Goal: Entertainment & Leisure: Consume media (video, audio)

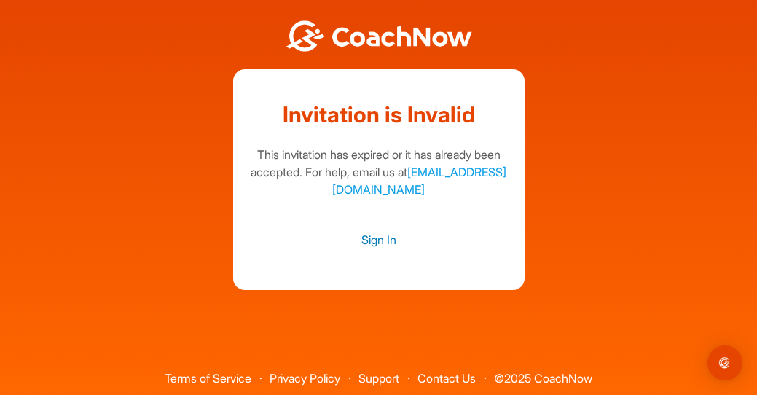
click at [380, 243] on link "Sign In" at bounding box center [379, 239] width 262 height 19
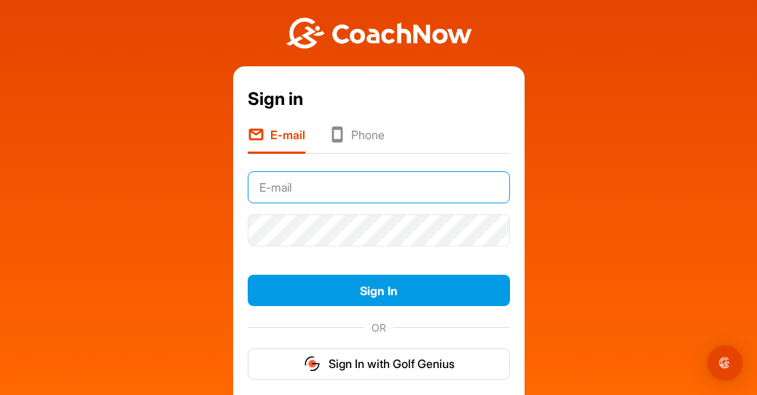
type input "[PERSON_NAME][DOMAIN_NAME][EMAIL_ADDRESS][DOMAIN_NAME]"
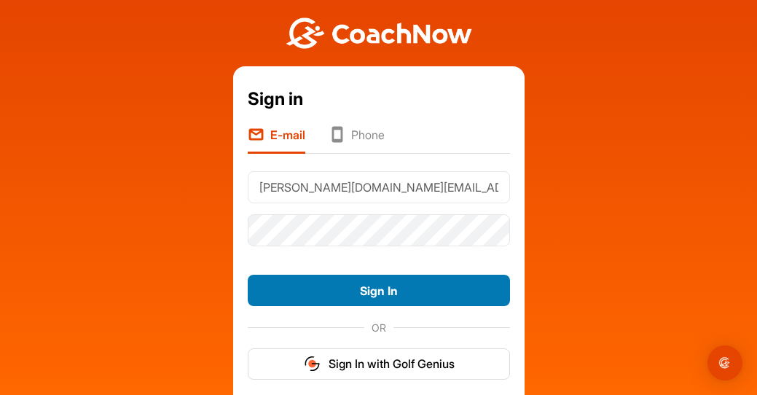
click at [343, 296] on button "Sign In" at bounding box center [379, 290] width 262 height 31
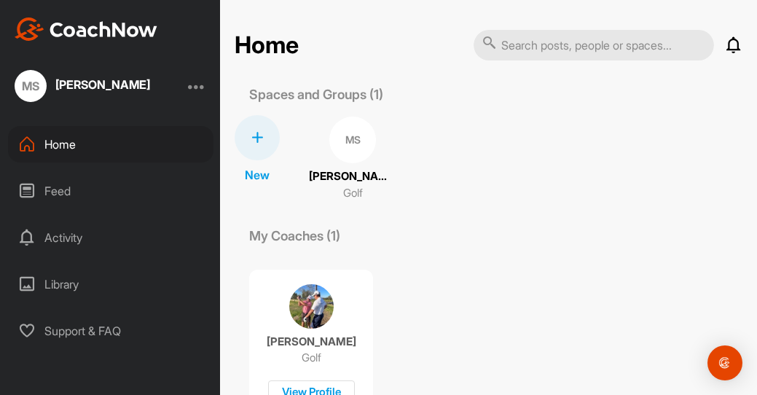
click at [472, 91] on div "Spaces and Groups (1)" at bounding box center [489, 95] width 508 height 20
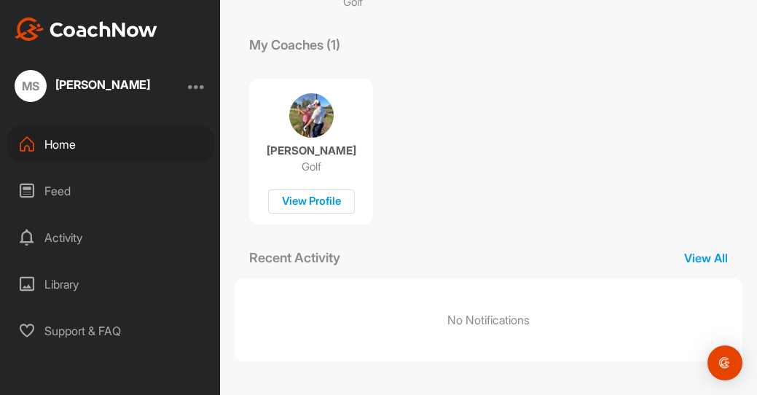
scroll to position [191, 0]
click at [77, 288] on div "Library" at bounding box center [110, 284] width 205 height 36
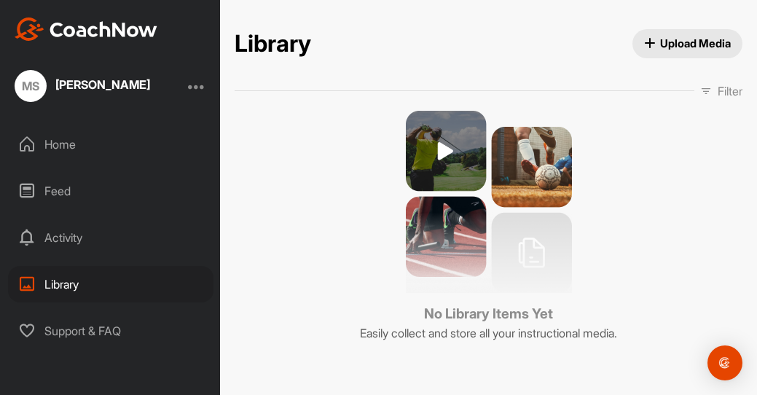
click at [58, 240] on div "Activity" at bounding box center [110, 237] width 205 height 36
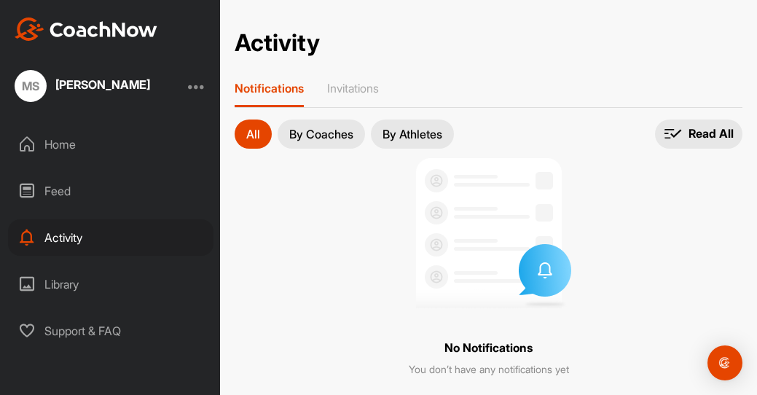
click at [189, 90] on div "[PERSON_NAME]" at bounding box center [110, 86] width 220 height 32
click at [199, 92] on div at bounding box center [196, 85] width 17 height 17
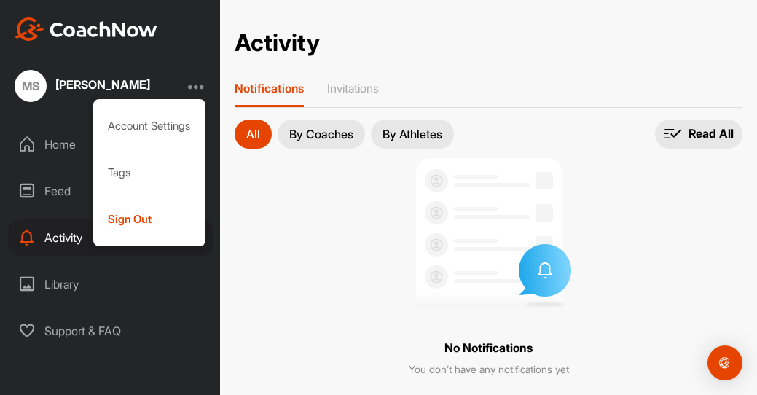
click at [199, 92] on div at bounding box center [196, 85] width 17 height 17
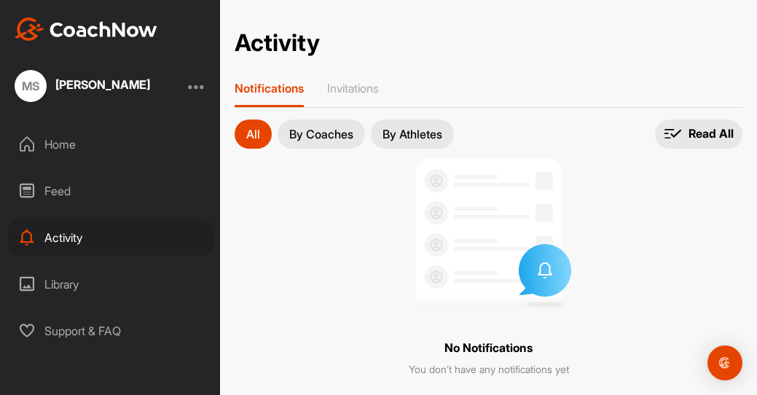
click at [318, 143] on button "By Coaches" at bounding box center [321, 133] width 87 height 29
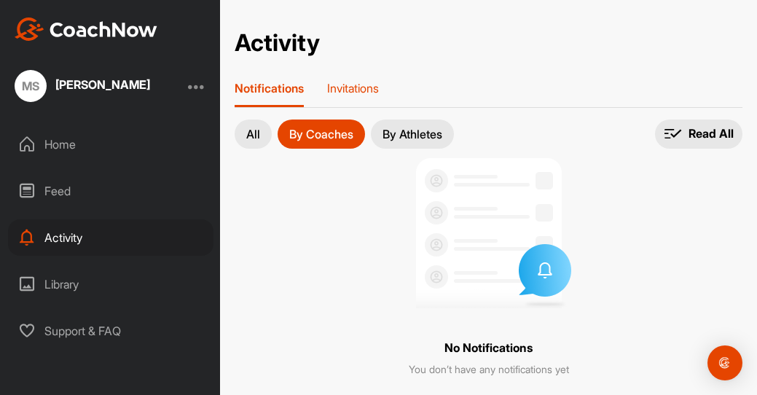
click at [338, 87] on p "Invitations" at bounding box center [353, 88] width 52 height 15
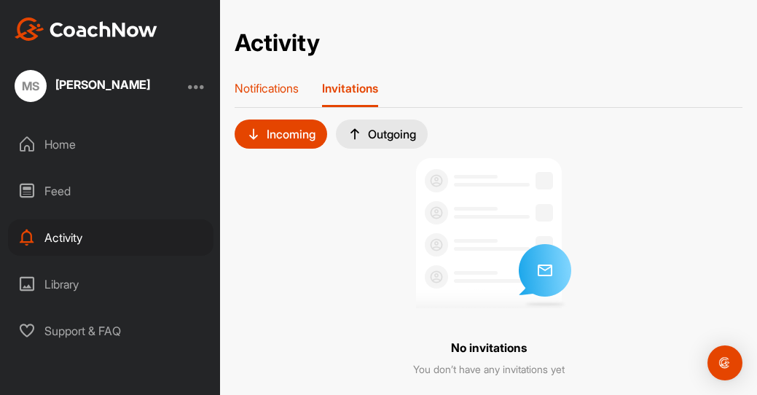
click at [280, 85] on p "Notifications" at bounding box center [267, 88] width 64 height 15
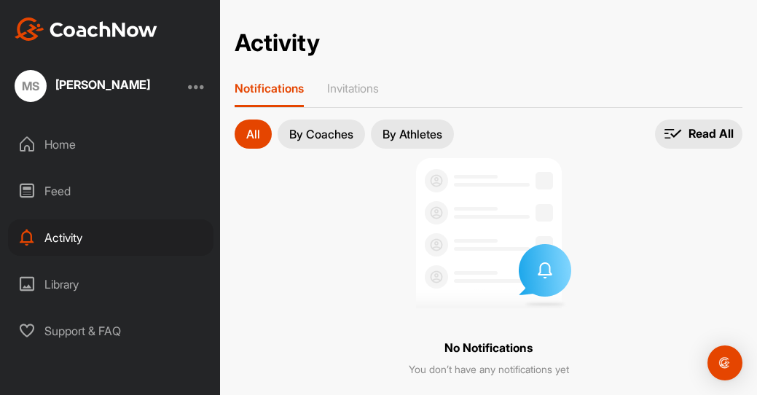
click at [54, 193] on div "Feed" at bounding box center [110, 191] width 205 height 36
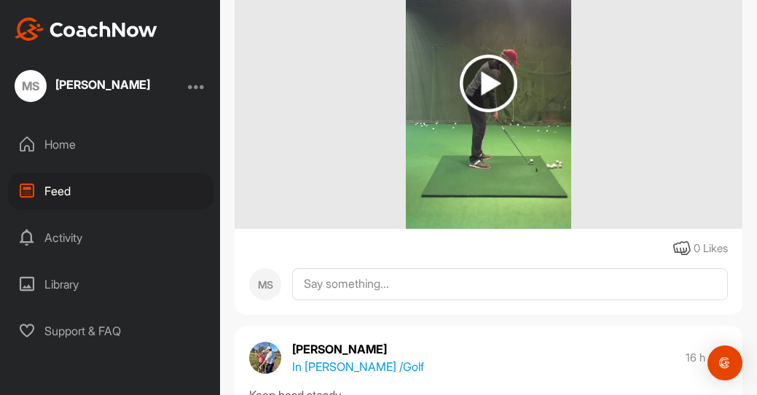
scroll to position [326, 0]
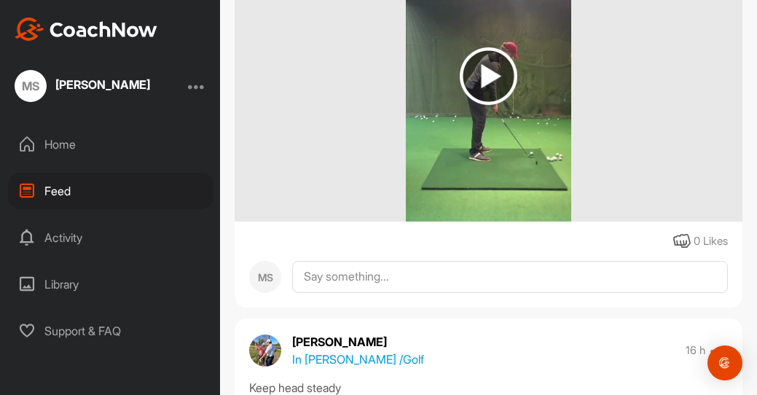
click at [487, 71] on img at bounding box center [489, 76] width 58 height 58
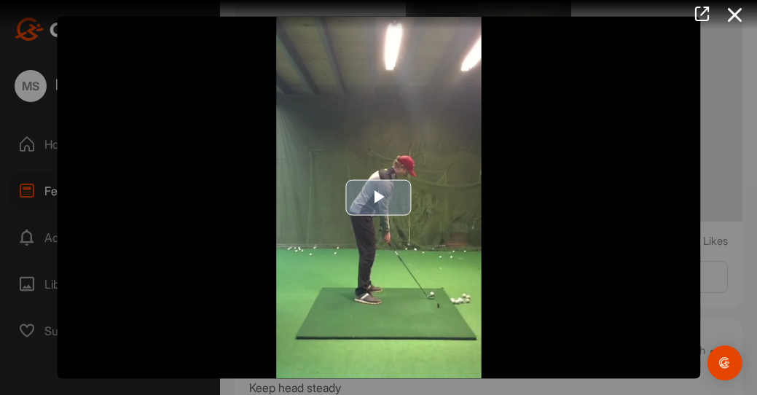
click at [378, 197] on span "Video Player" at bounding box center [378, 197] width 0 height 0
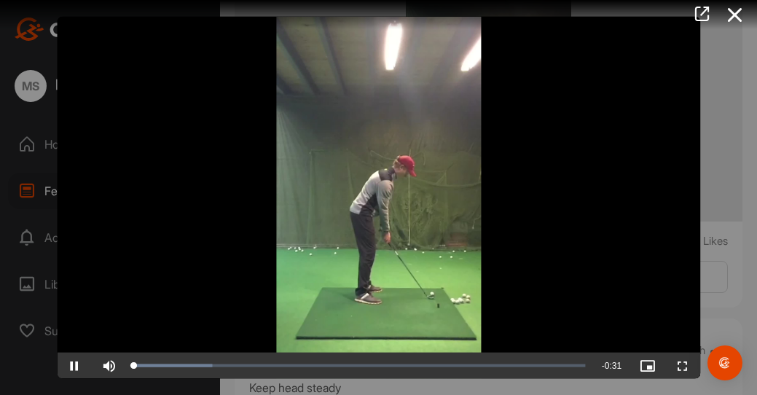
scroll to position [0, 0]
click at [74, 365] on span "Video Player" at bounding box center [74, 365] width 35 height 0
click at [72, 365] on span "Video Player" at bounding box center [74, 365] width 35 height 0
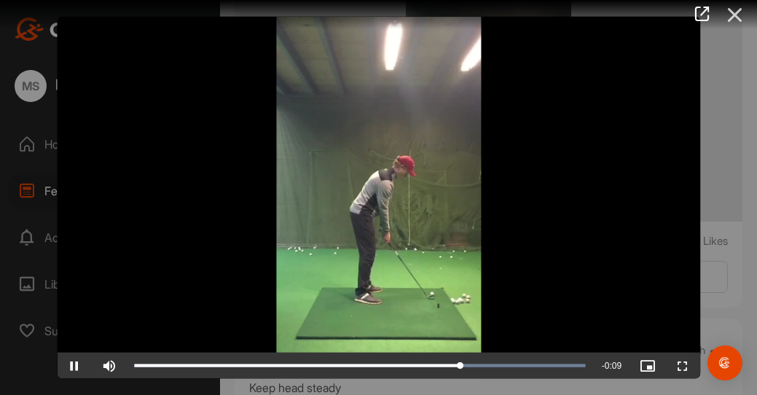
click at [736, 15] on icon at bounding box center [735, 14] width 34 height 27
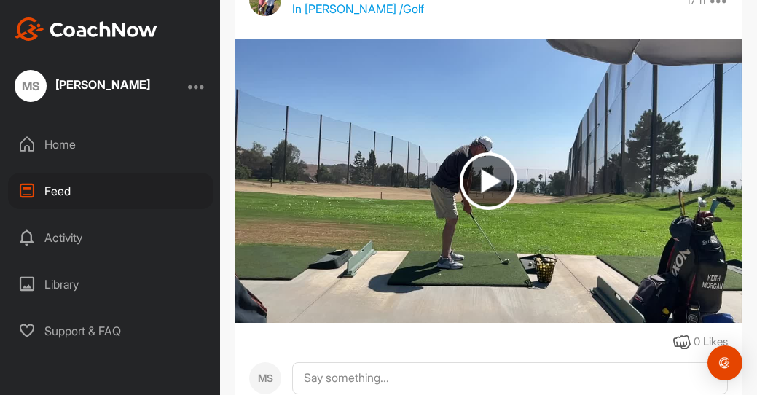
scroll to position [2261, 0]
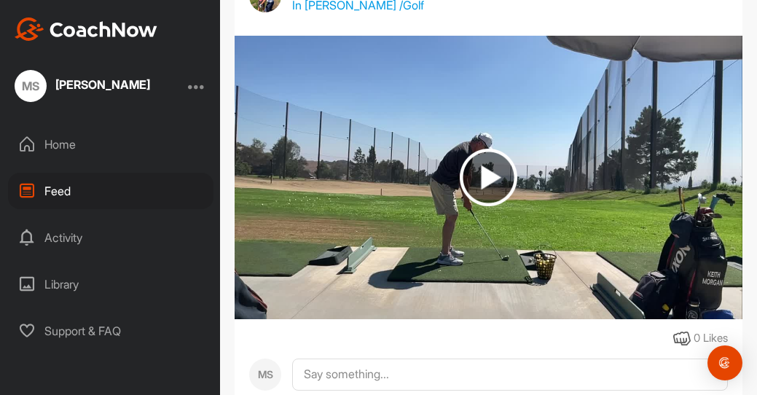
click at [481, 159] on img at bounding box center [489, 178] width 58 height 58
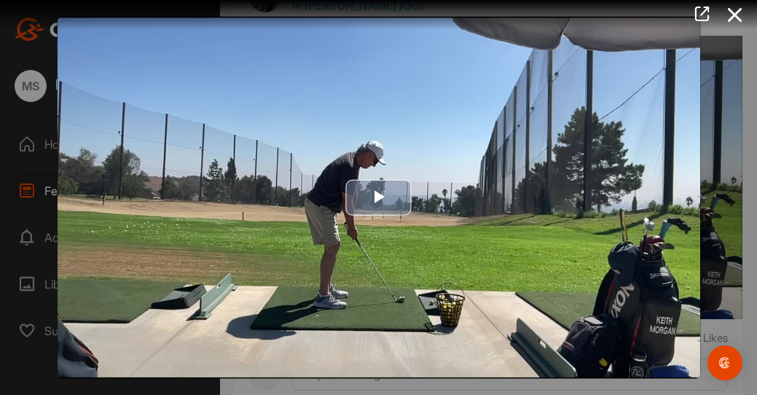
click at [378, 197] on span "Video Player" at bounding box center [378, 197] width 0 height 0
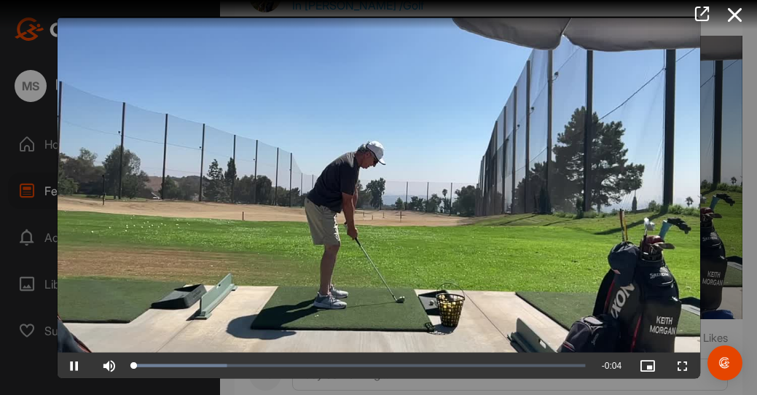
click at [74, 365] on span "Video Player" at bounding box center [74, 365] width 35 height 0
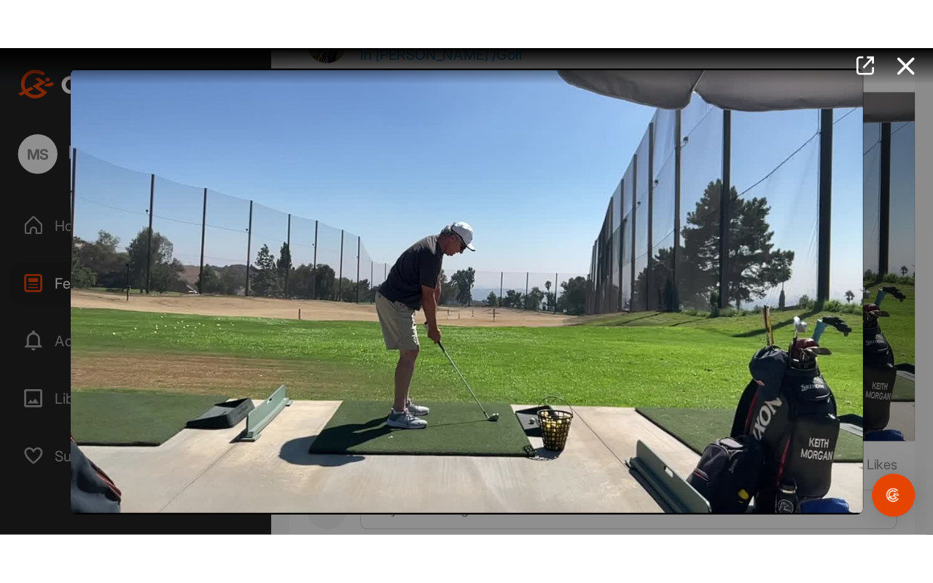
scroll to position [0, 0]
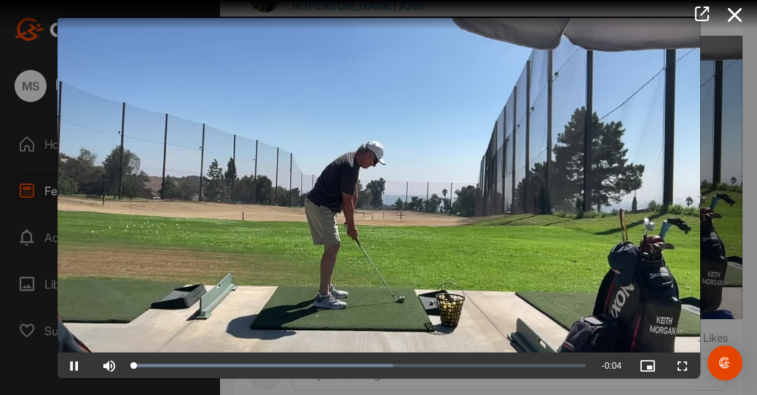
click at [245, 222] on video "Video Player" at bounding box center [378, 198] width 643 height 362
click at [435, 224] on video "Video Player" at bounding box center [378, 198] width 643 height 362
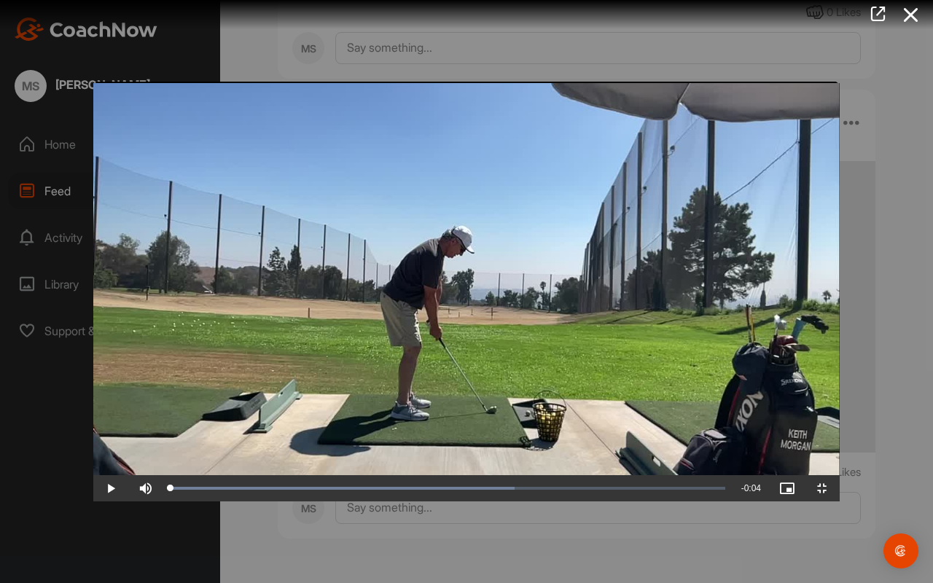
click at [93, 394] on span "Video Player" at bounding box center [110, 488] width 35 height 0
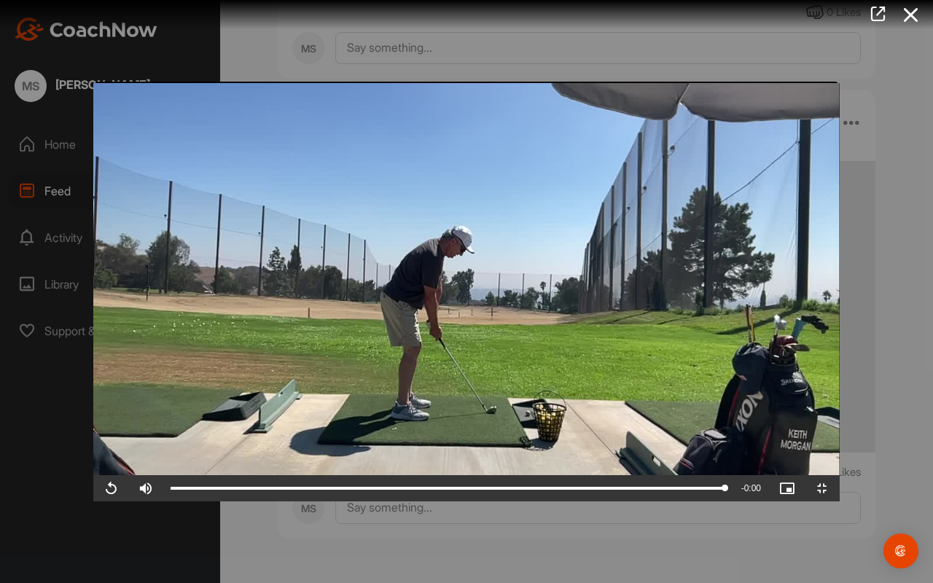
click at [93, 394] on span "Video Player" at bounding box center [110, 488] width 35 height 0
click at [756, 394] on span "Video Player" at bounding box center [821, 488] width 35 height 0
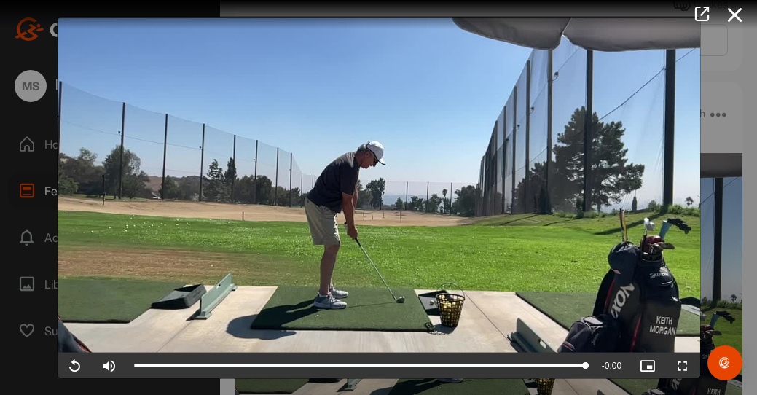
scroll to position [0, 0]
click at [731, 10] on icon at bounding box center [735, 14] width 34 height 27
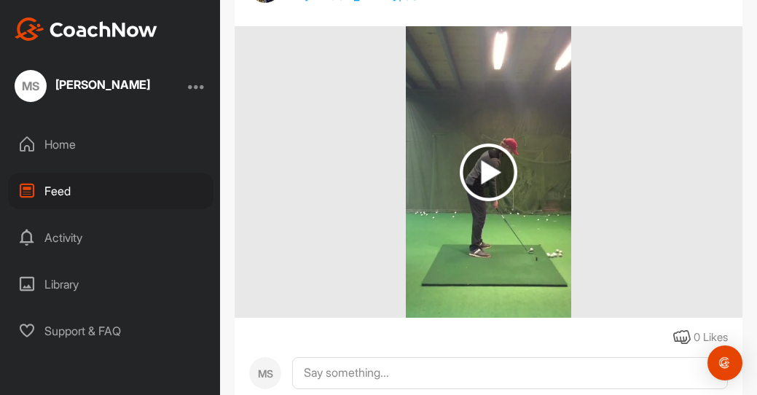
scroll to position [226, 0]
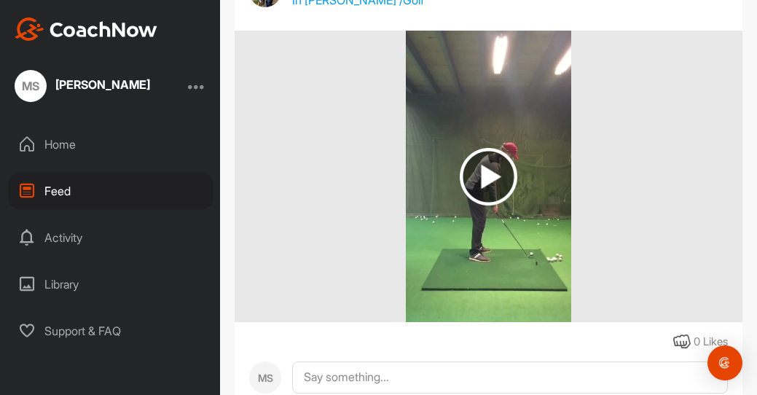
click at [490, 172] on img at bounding box center [489, 177] width 58 height 58
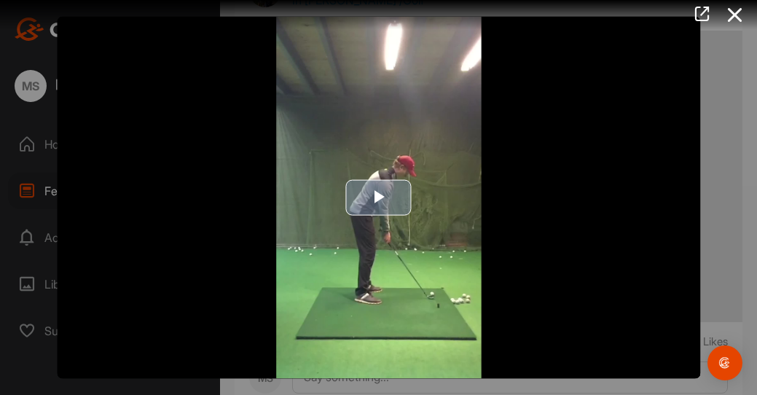
click at [378, 197] on span "Video Player" at bounding box center [378, 197] width 0 height 0
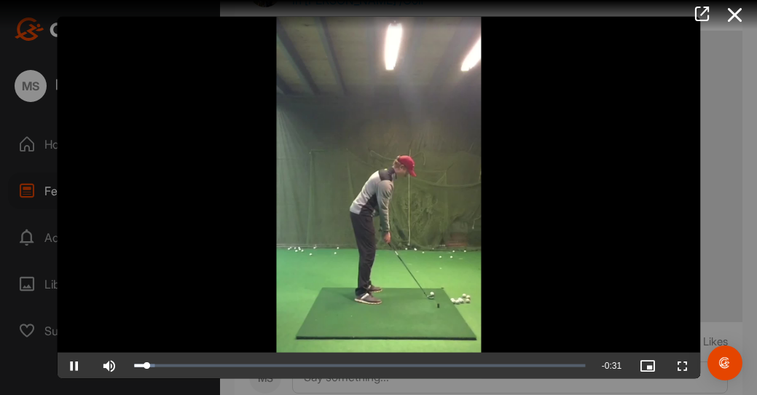
click at [680, 365] on span "Video Player" at bounding box center [682, 365] width 35 height 0
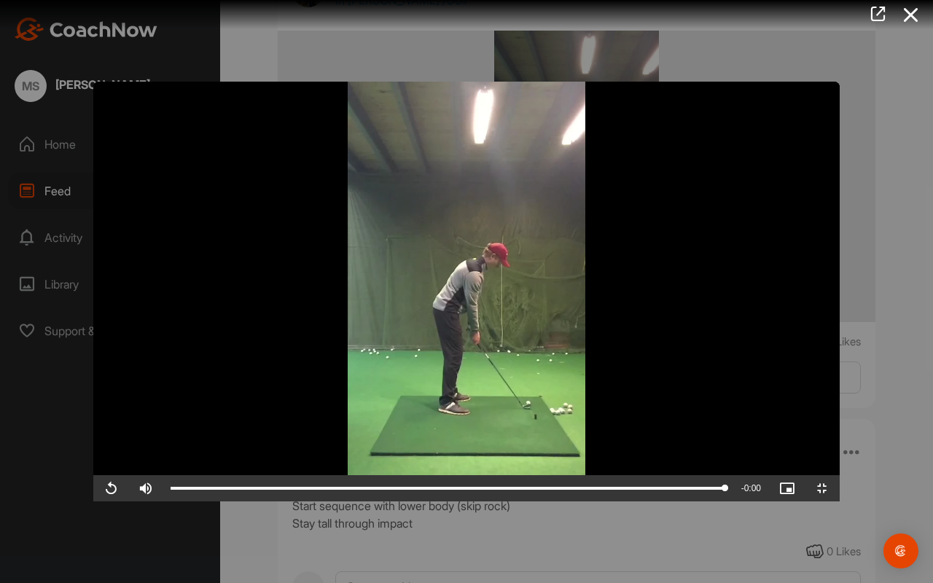
click at [93, 394] on span "Video Player" at bounding box center [110, 488] width 35 height 0
click at [756, 394] on span "Video Player" at bounding box center [821, 488] width 35 height 0
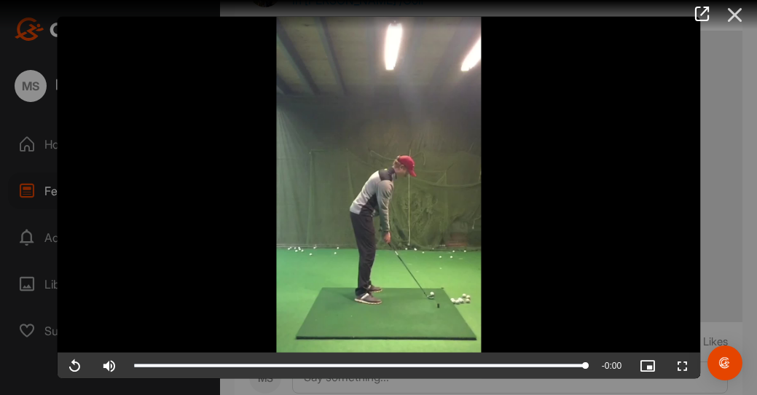
click at [731, 17] on icon at bounding box center [735, 14] width 34 height 27
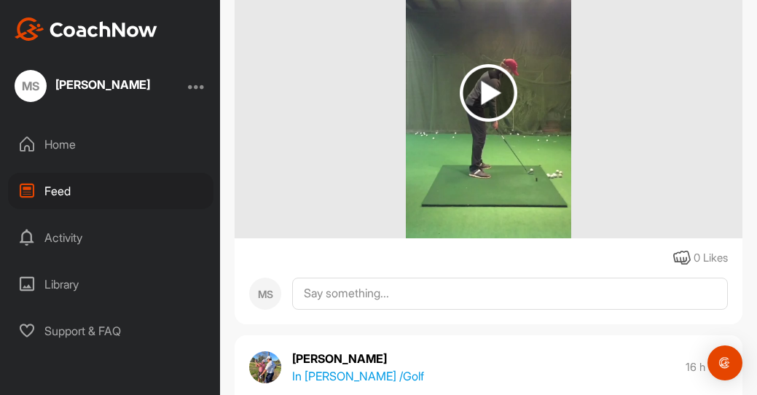
scroll to position [310, 0]
click at [484, 87] on img at bounding box center [489, 92] width 58 height 58
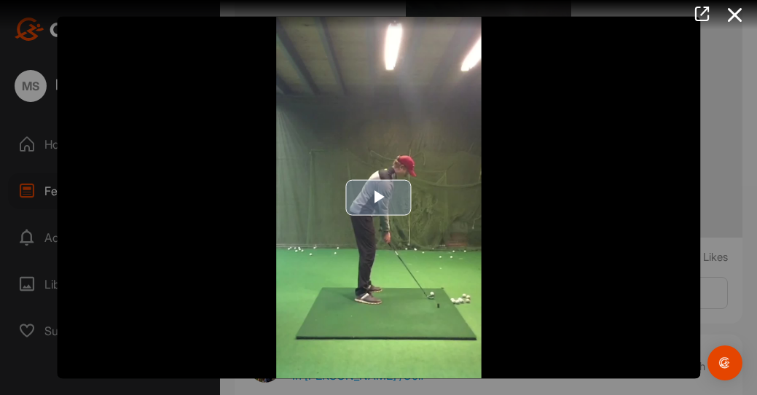
scroll to position [0, 0]
click at [700, 15] on icon at bounding box center [702, 14] width 17 height 16
click at [731, 15] on icon at bounding box center [735, 14] width 34 height 27
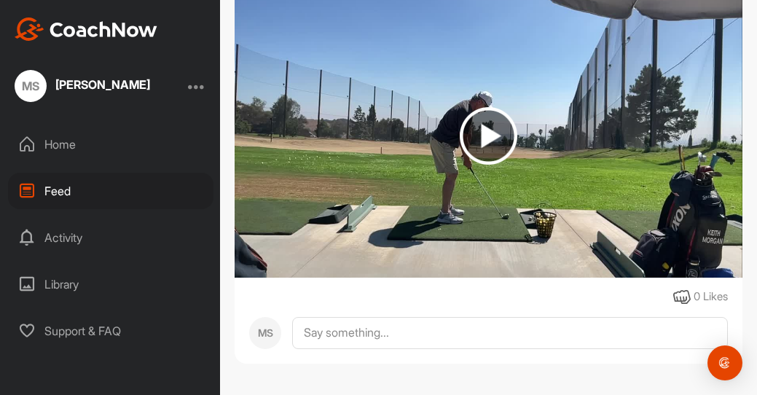
click at [483, 123] on img at bounding box center [489, 136] width 58 height 58
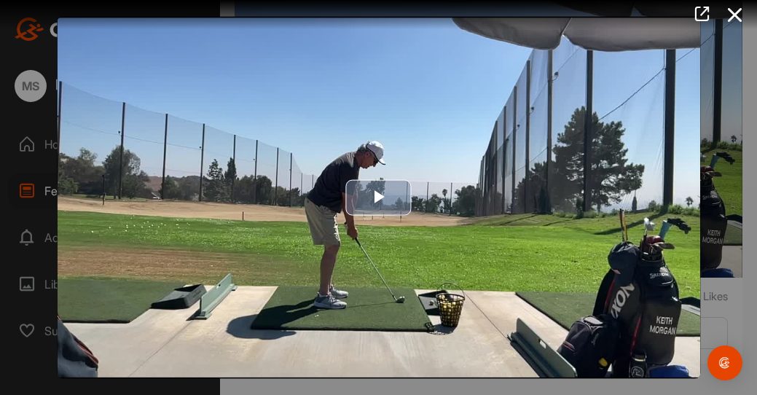
click at [378, 197] on span "Video Player" at bounding box center [378, 197] width 0 height 0
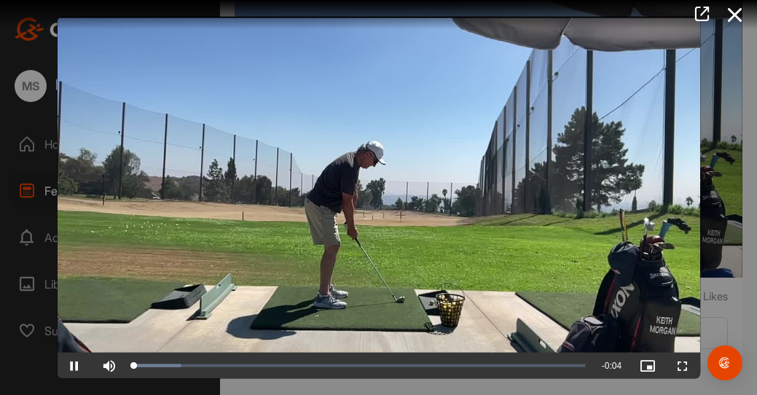
click at [71, 365] on span "Video Player" at bounding box center [74, 365] width 35 height 0
click at [681, 365] on span "Video Player" at bounding box center [682, 365] width 35 height 0
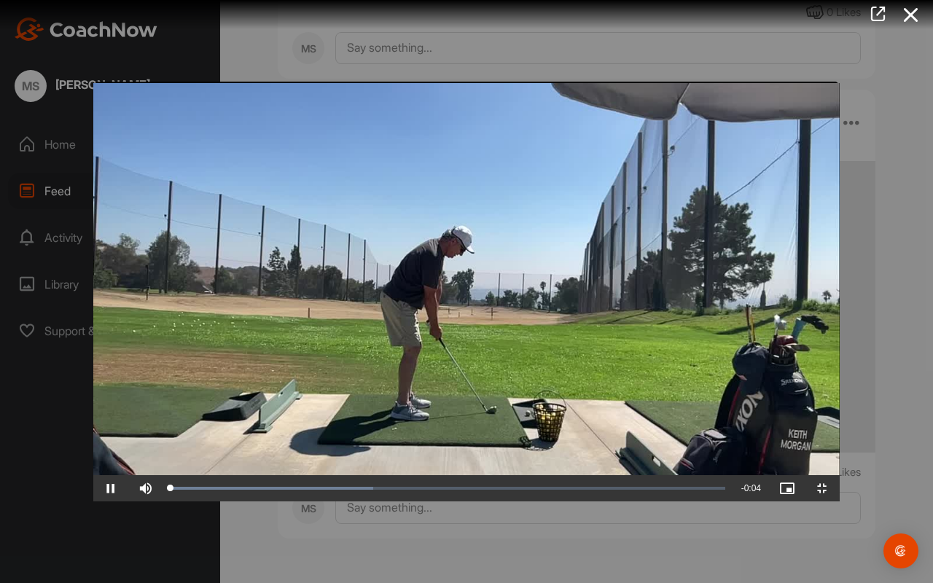
click at [93, 394] on span "Video Player" at bounding box center [110, 488] width 35 height 0
click at [118, 394] on video "Video Player" at bounding box center [466, 292] width 746 height 420
click at [327, 312] on video "Video Player" at bounding box center [466, 292] width 746 height 420
click at [93, 394] on span "Video Player" at bounding box center [110, 488] width 35 height 0
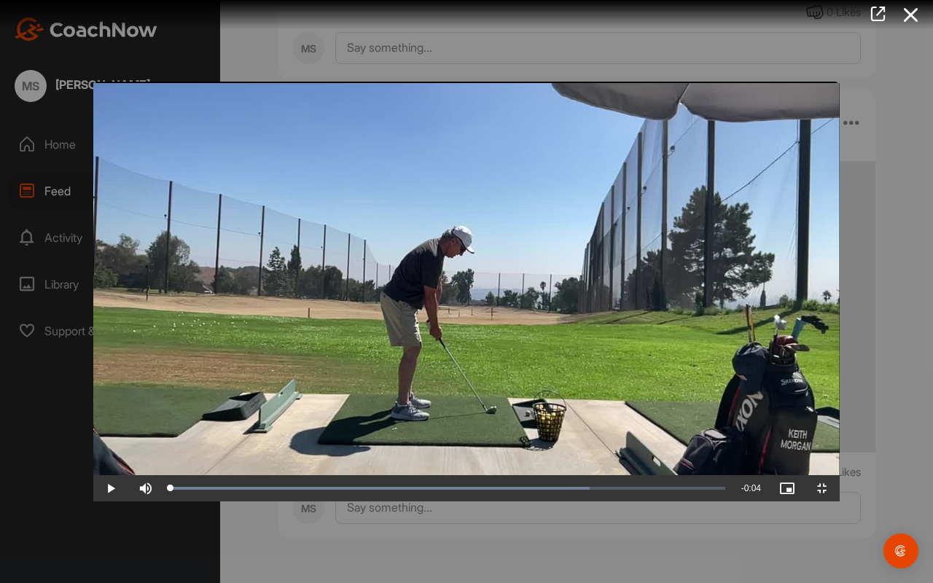
click at [93, 394] on span "Video Player" at bounding box center [110, 488] width 35 height 0
click at [732, 394] on div "Loaded : 83.86% 0:04 0:00" at bounding box center [447, 488] width 569 height 26
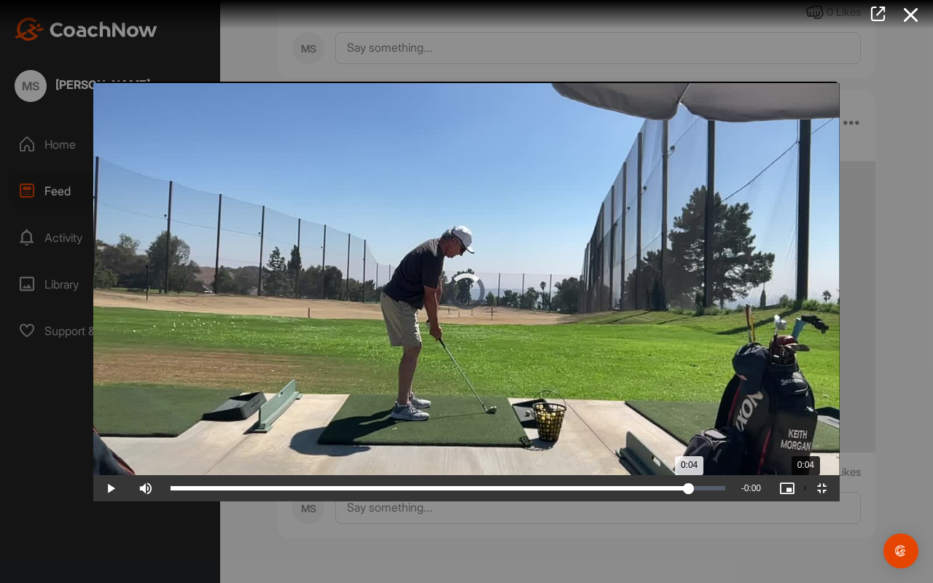
click at [711, 394] on div "Loaded : 83.86% 0:04 0:04" at bounding box center [447, 488] width 569 height 26
drag, startPoint x: 710, startPoint y: 568, endPoint x: 585, endPoint y: 573, distance: 124.7
click at [551, 394] on div "0:03" at bounding box center [360, 488] width 380 height 4
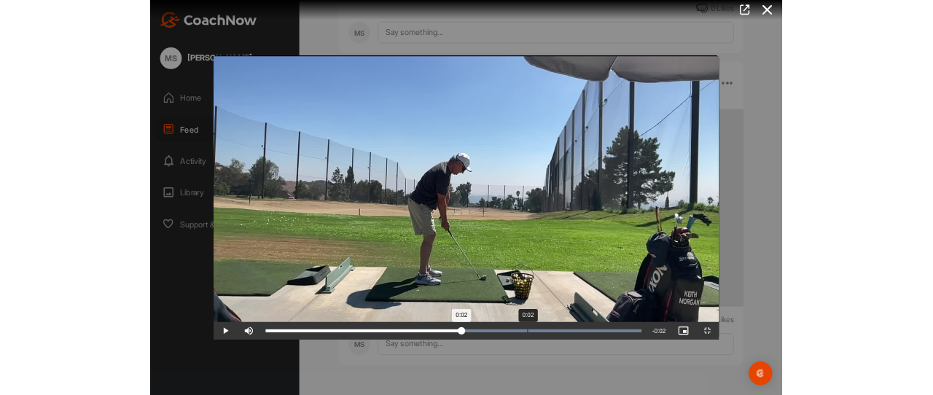
scroll to position [2144, 0]
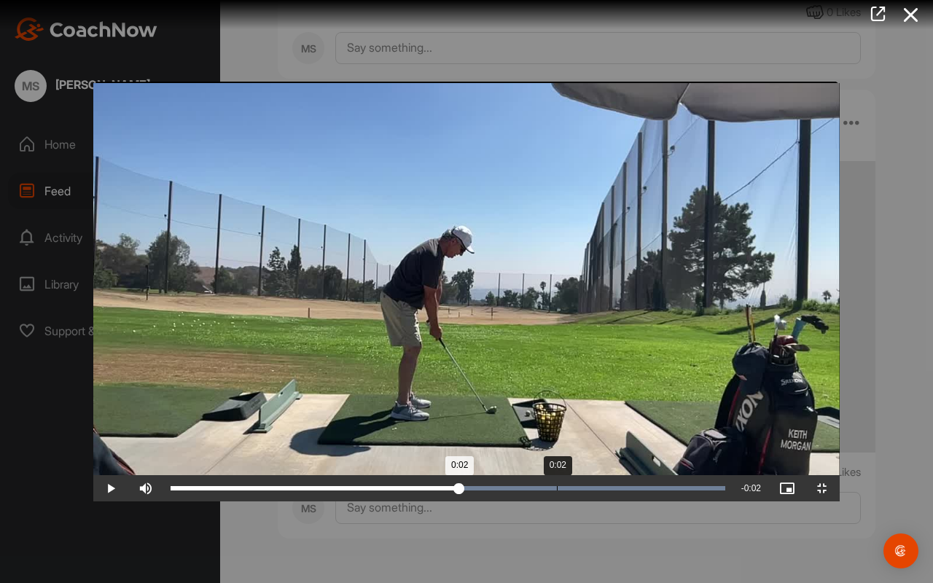
drag, startPoint x: 817, startPoint y: 572, endPoint x: 463, endPoint y: 582, distance: 353.5
click at [463, 394] on div "Loaded : 100.00% 0:02 0:02" at bounding box center [447, 488] width 569 height 26
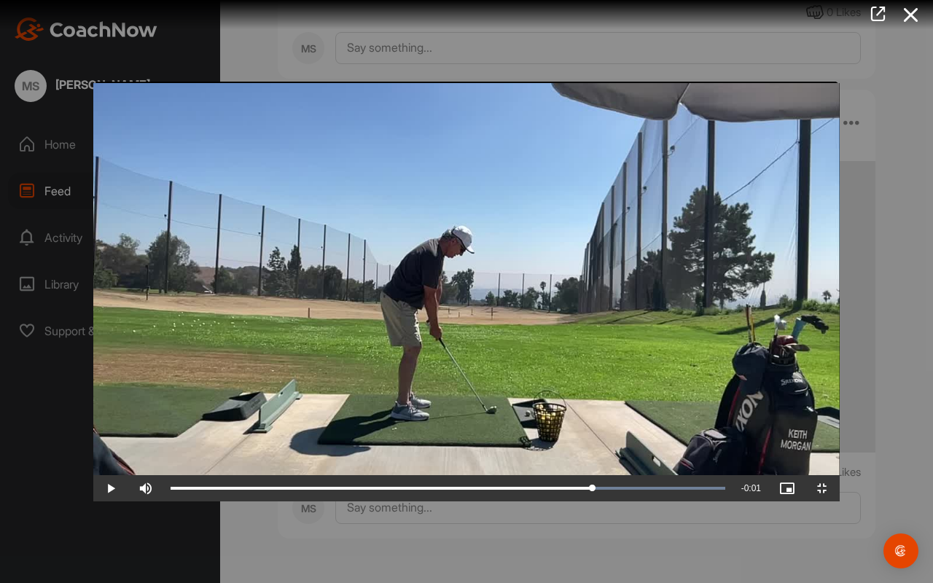
drag, startPoint x: 464, startPoint y: 571, endPoint x: 643, endPoint y: 553, distance: 180.1
click at [641, 394] on div "Video Player is loading. Play Video Play Skip Backward Skip Forward Mute 94% Cu…" at bounding box center [466, 292] width 746 height 420
click at [756, 394] on span "Video Player" at bounding box center [821, 488] width 35 height 0
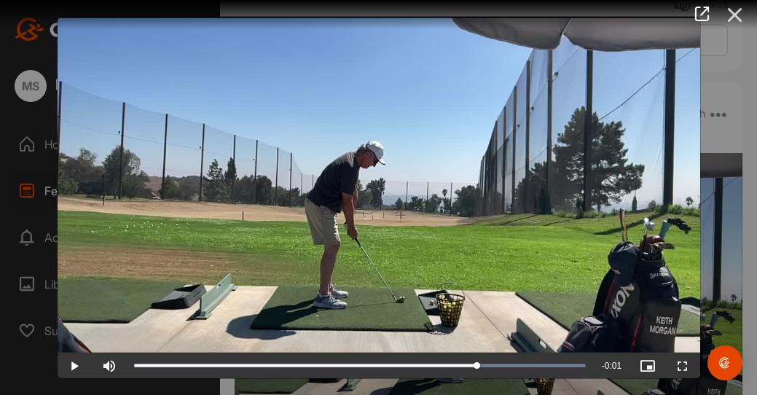
click at [728, 12] on icon at bounding box center [735, 14] width 34 height 27
